Goal: Task Accomplishment & Management: Use online tool/utility

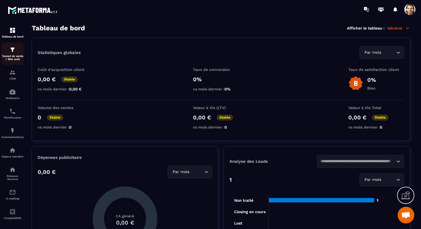
click at [12, 53] on img at bounding box center [12, 50] width 7 height 7
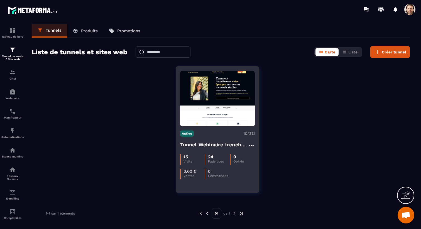
click at [211, 100] on img at bounding box center [217, 99] width 75 height 56
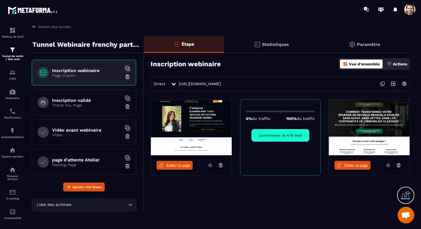
click at [393, 63] on div "Actions" at bounding box center [397, 64] width 23 height 9
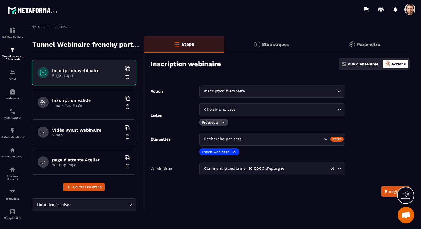
click at [381, 49] on div "Paramètre" at bounding box center [364, 44] width 91 height 17
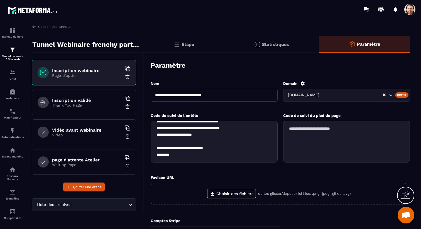
click at [224, 41] on div "Étape" at bounding box center [271, 44] width 95 height 17
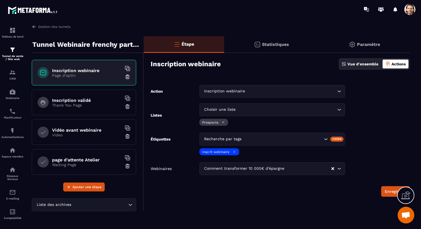
click at [360, 62] on p "Vue d'ensemble" at bounding box center [363, 64] width 31 height 4
